Goal: Transaction & Acquisition: Obtain resource

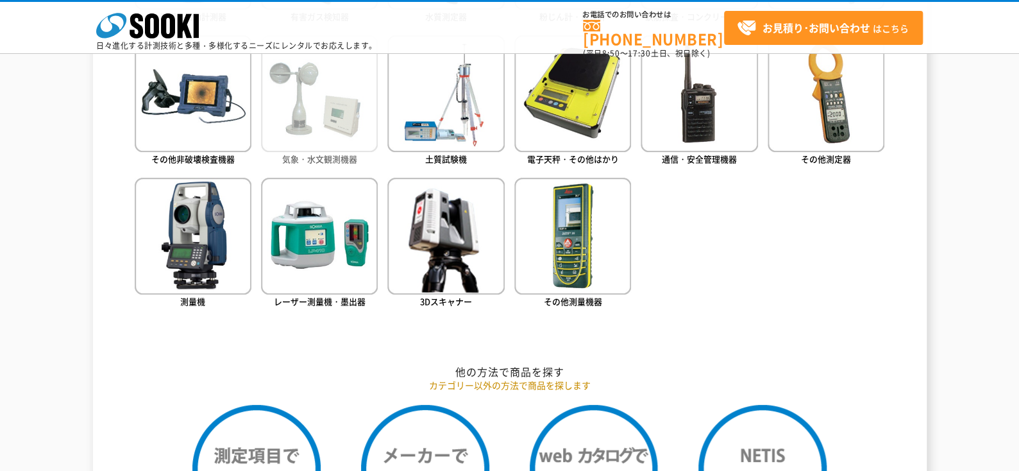
scroll to position [769, 0]
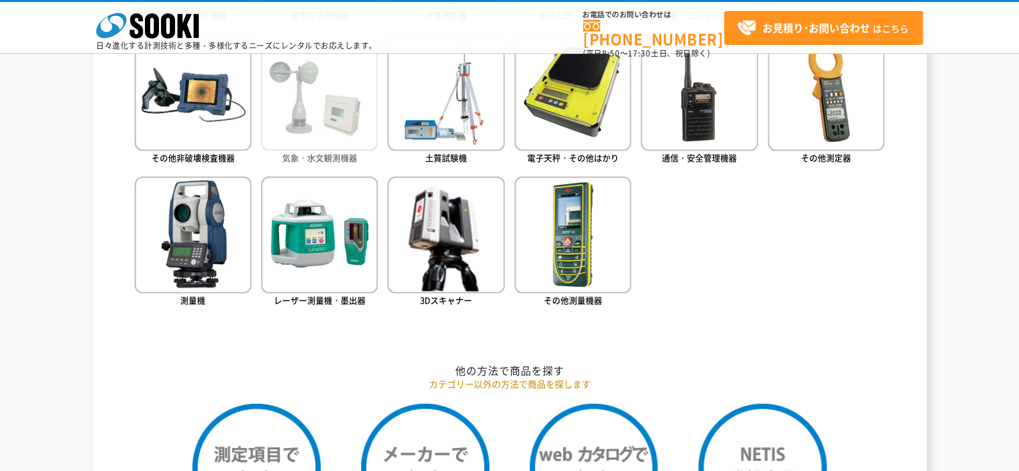
click at [330, 82] on img at bounding box center [319, 92] width 117 height 117
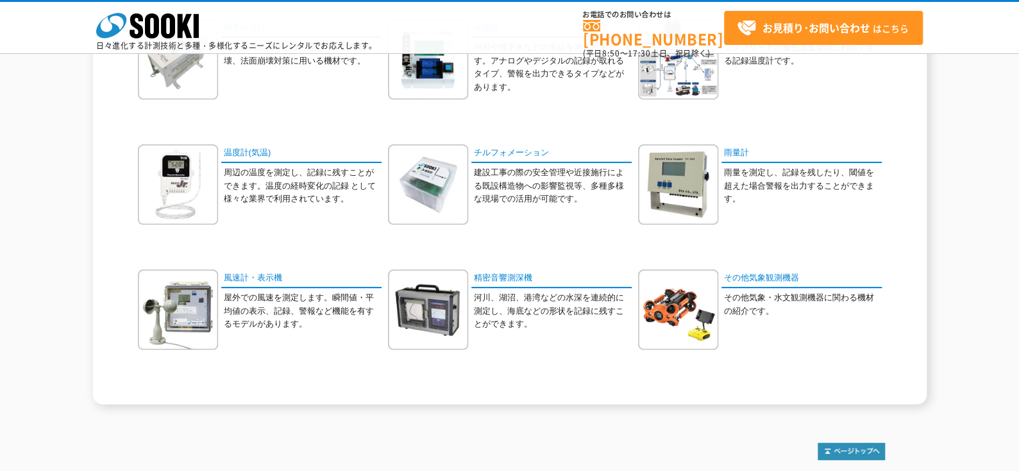
scroll to position [321, 0]
click at [203, 334] on img at bounding box center [178, 309] width 80 height 80
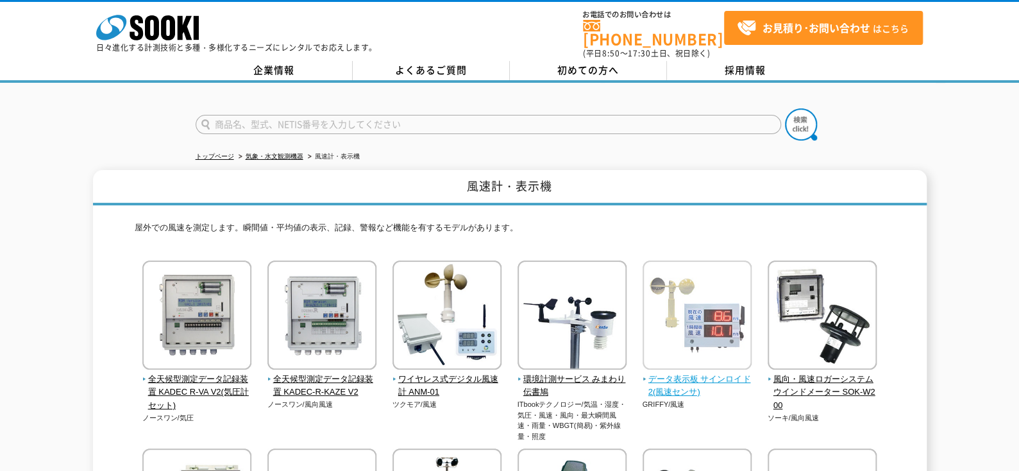
click at [665, 318] on img at bounding box center [696, 316] width 109 height 112
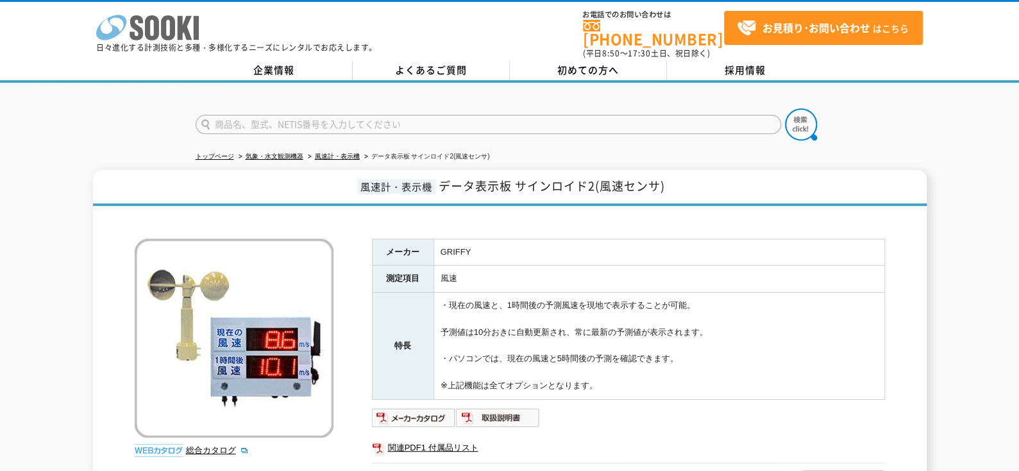
click at [157, 35] on icon at bounding box center [152, 27] width 14 height 25
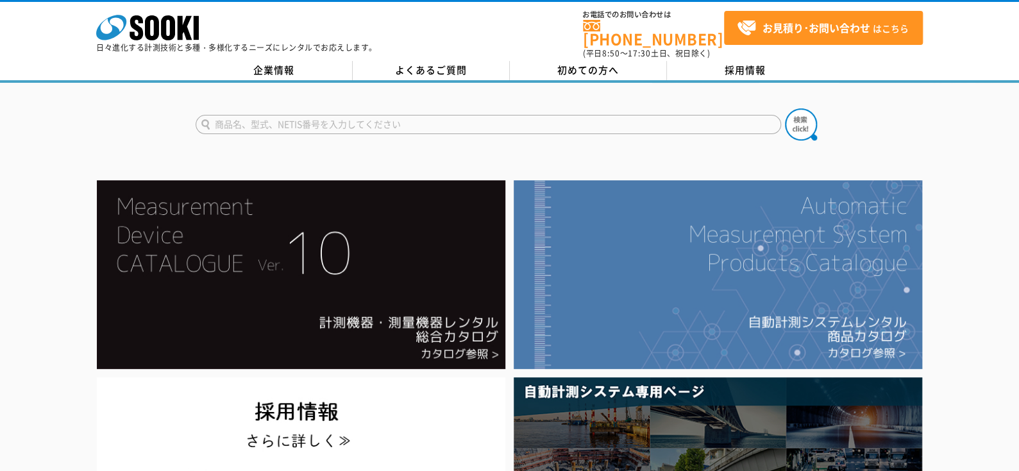
click at [711, 312] on img at bounding box center [717, 274] width 408 height 188
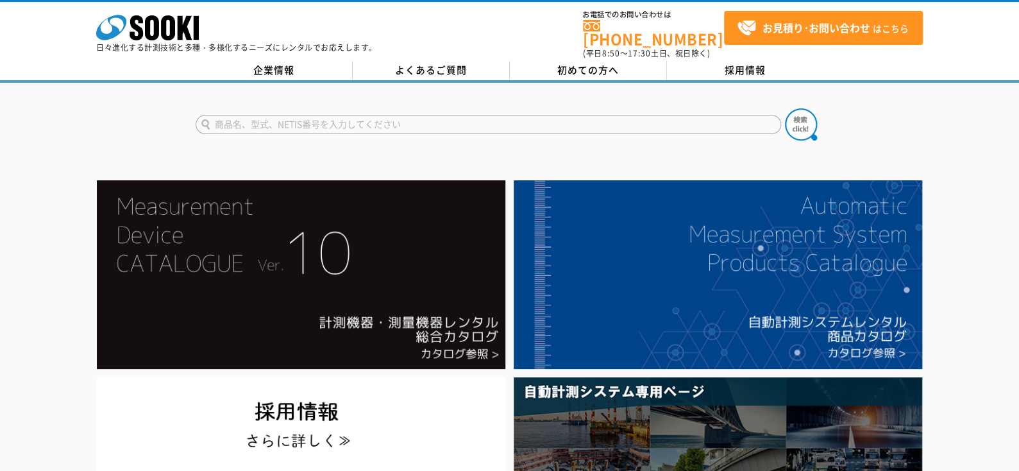
click at [110, 134] on div at bounding box center [509, 114] width 1019 height 62
